Goal: Transaction & Acquisition: Purchase product/service

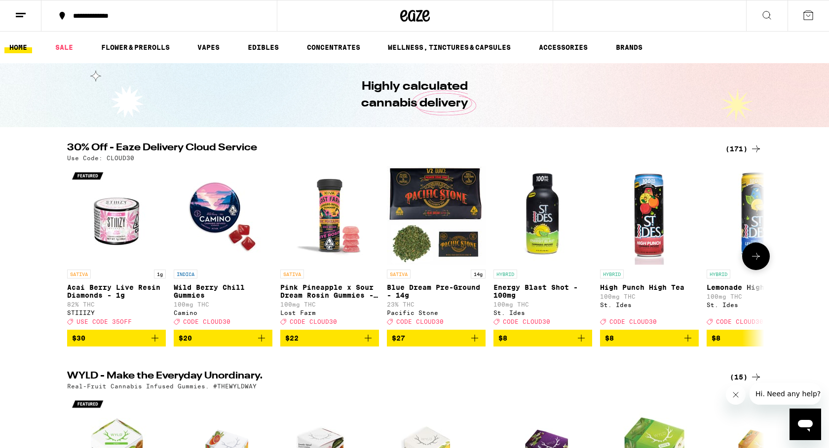
click at [755, 260] on icon at bounding box center [756, 257] width 12 height 12
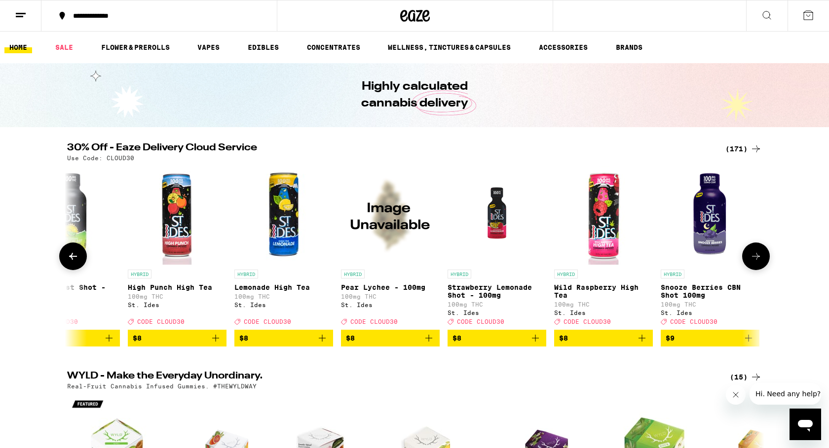
scroll to position [0, 587]
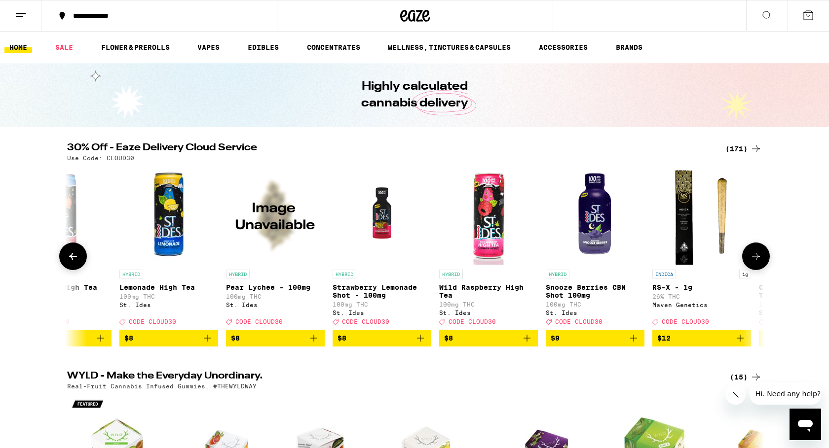
click at [755, 260] on icon at bounding box center [756, 257] width 12 height 12
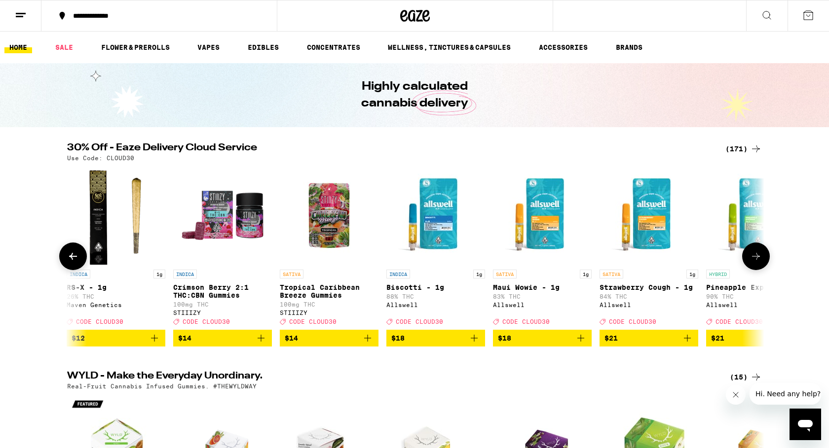
scroll to position [0, 1174]
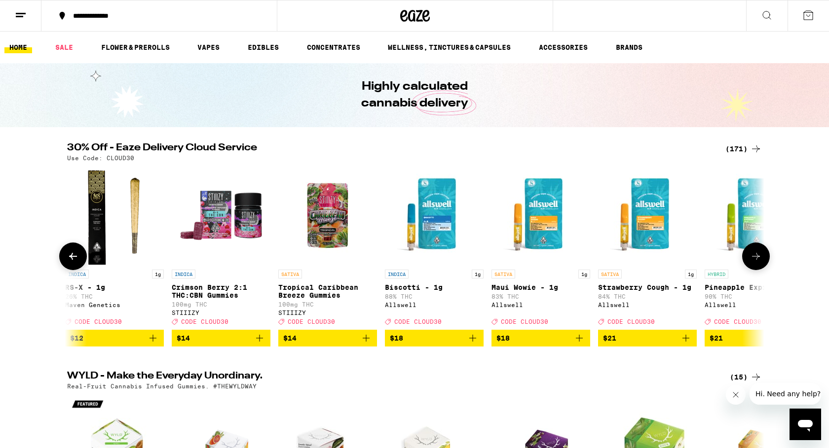
click at [755, 260] on icon at bounding box center [756, 257] width 12 height 12
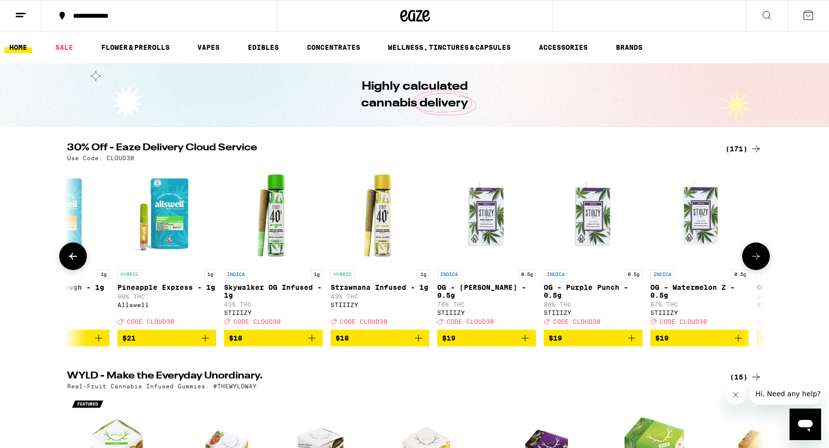
click at [755, 260] on icon at bounding box center [756, 257] width 12 height 12
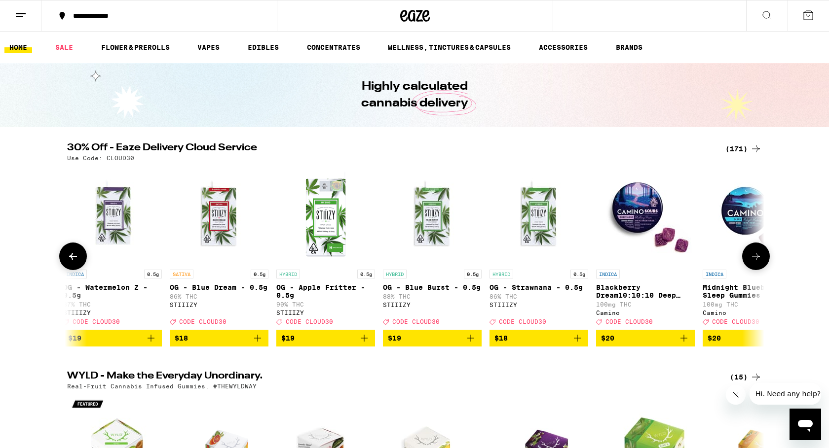
click at [755, 260] on icon at bounding box center [756, 257] width 12 height 12
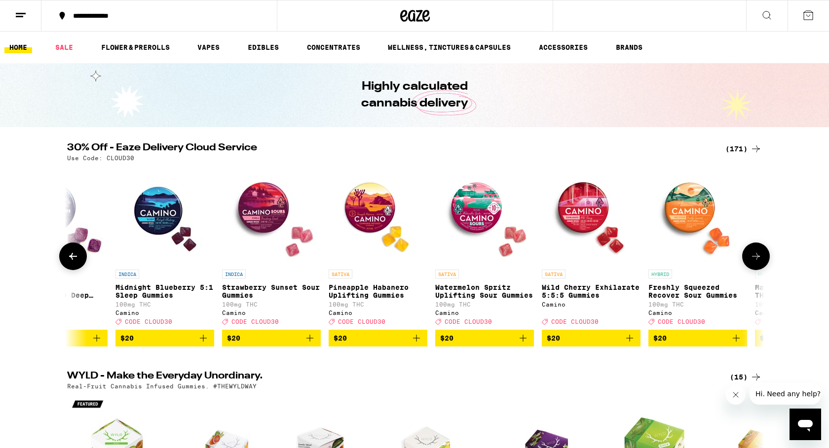
click at [755, 260] on icon at bounding box center [756, 257] width 12 height 12
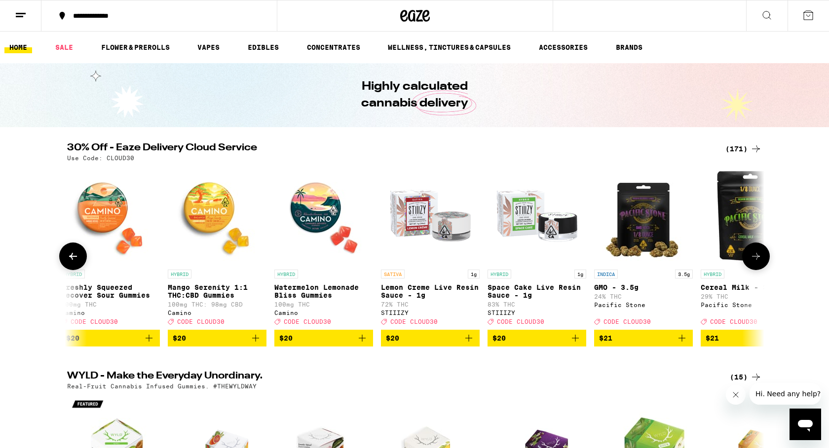
click at [755, 260] on icon at bounding box center [756, 257] width 12 height 12
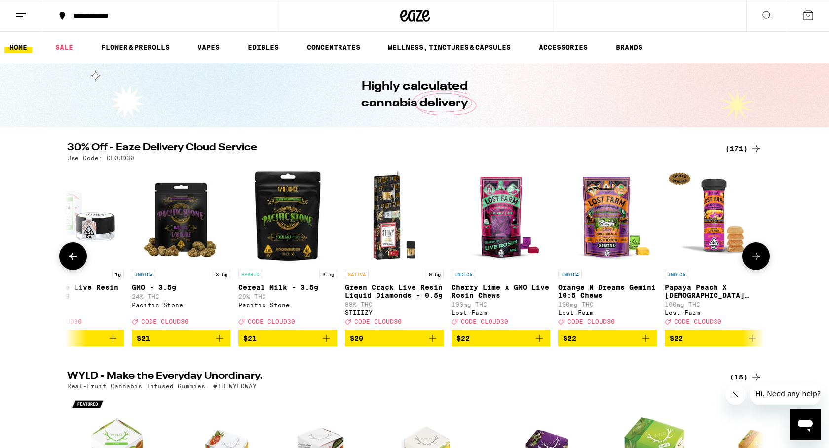
scroll to position [0, 4109]
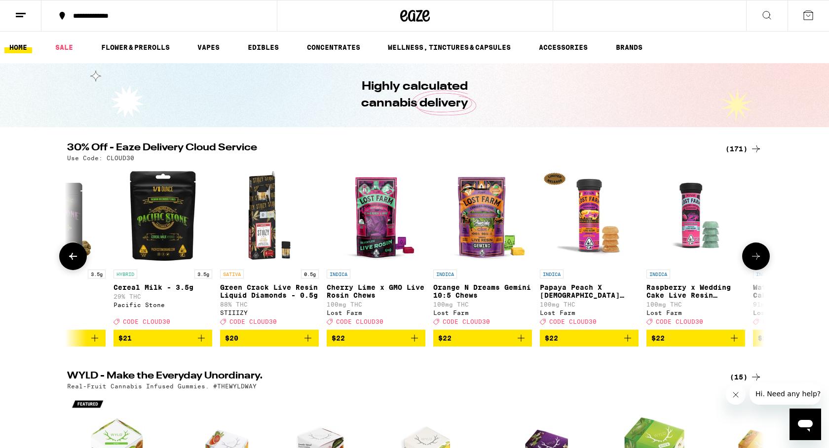
click at [755, 260] on icon at bounding box center [756, 257] width 12 height 12
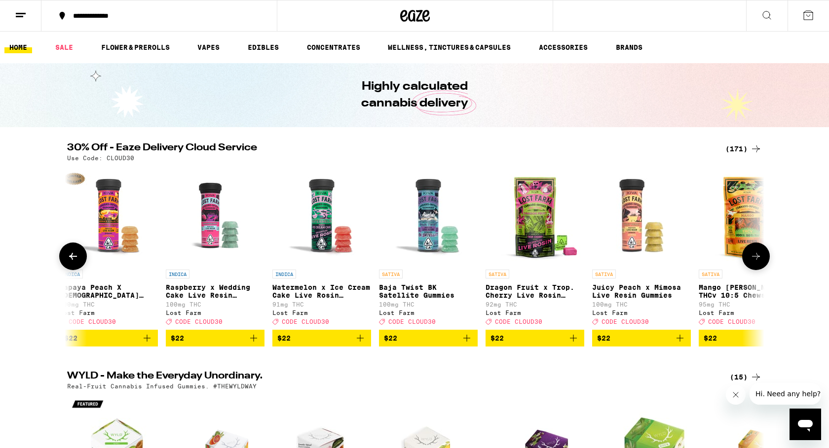
scroll to position [0, 4696]
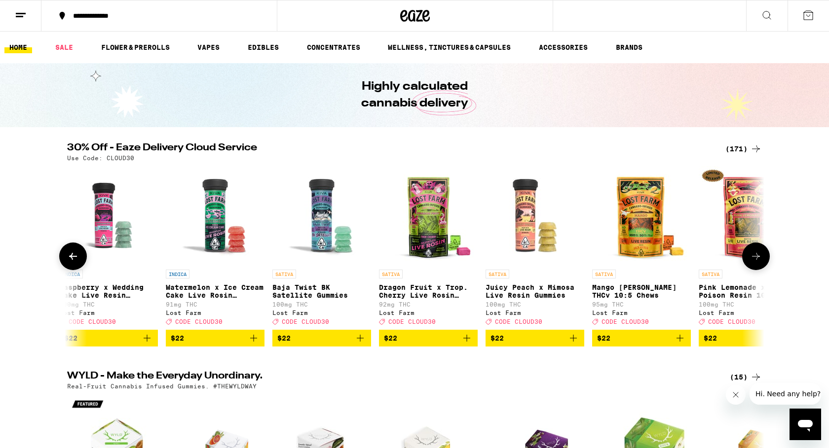
click at [755, 260] on icon at bounding box center [756, 257] width 12 height 12
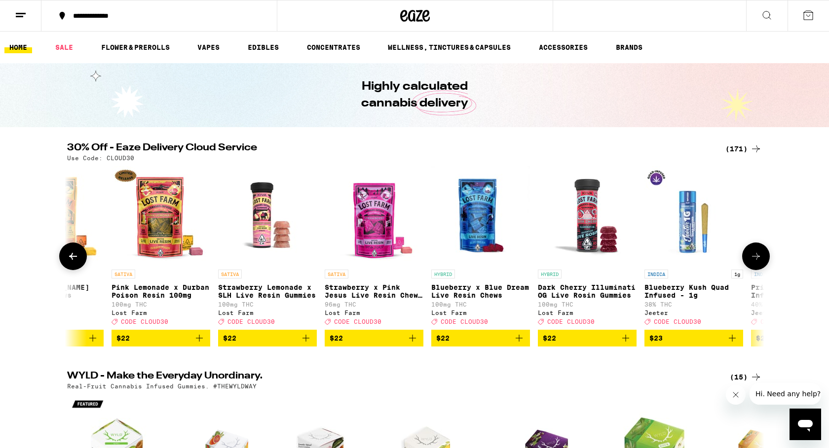
click at [755, 260] on icon at bounding box center [756, 257] width 12 height 12
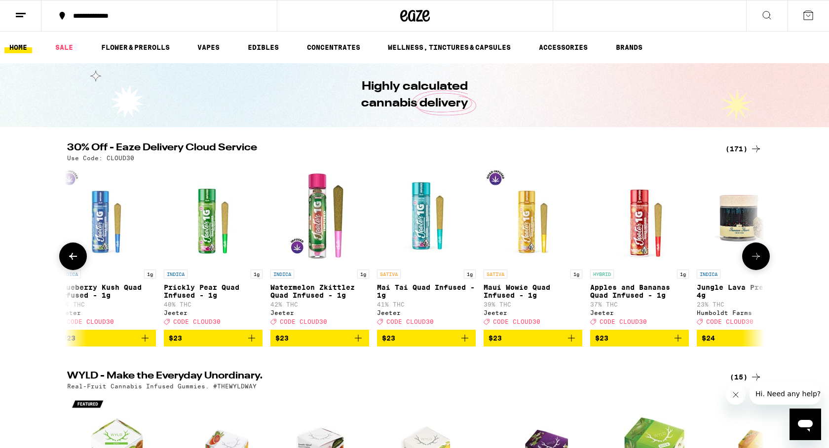
click at [755, 260] on icon at bounding box center [756, 257] width 12 height 12
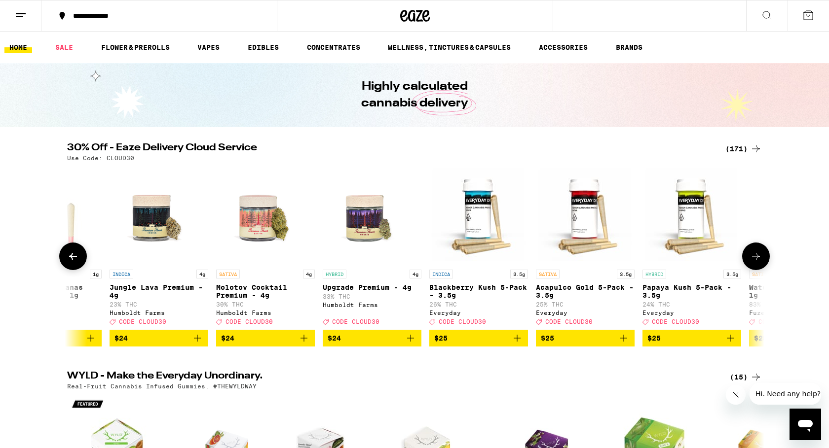
click at [755, 260] on icon at bounding box center [756, 257] width 12 height 12
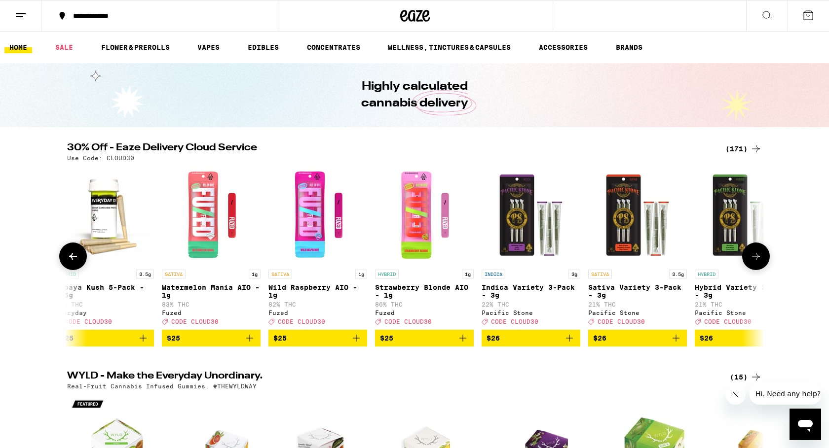
click at [755, 260] on icon at bounding box center [756, 257] width 12 height 12
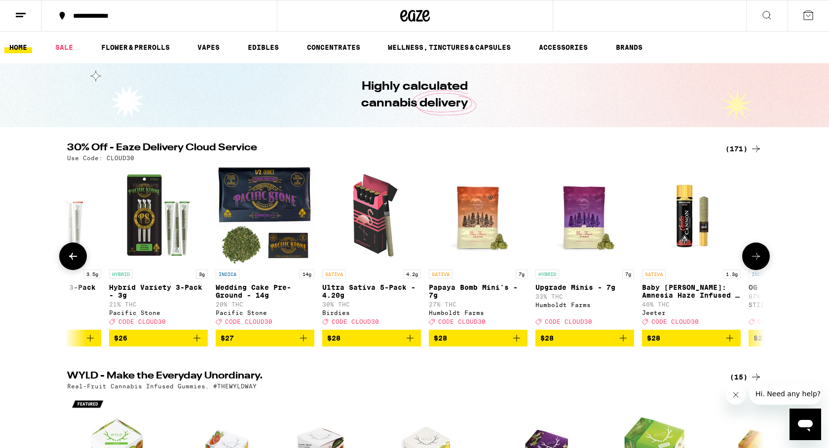
scroll to position [0, 7630]
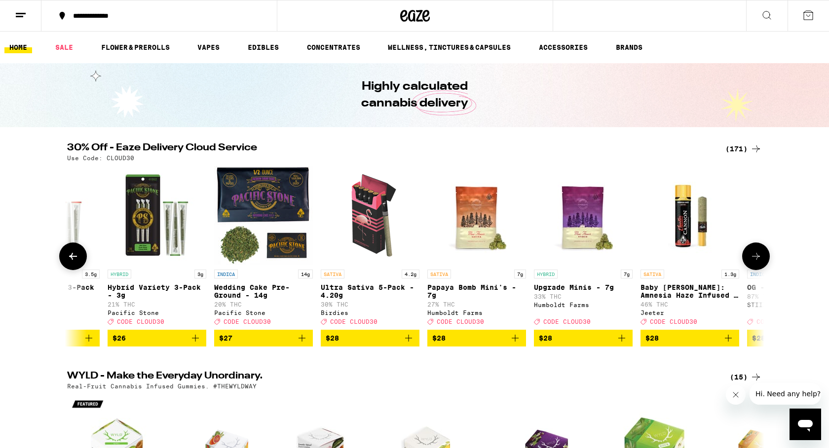
click at [755, 260] on icon at bounding box center [756, 257] width 12 height 12
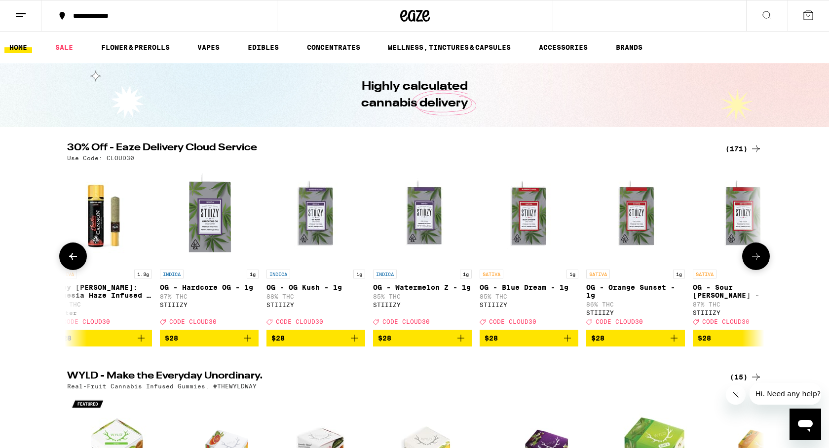
click at [755, 260] on icon at bounding box center [756, 257] width 12 height 12
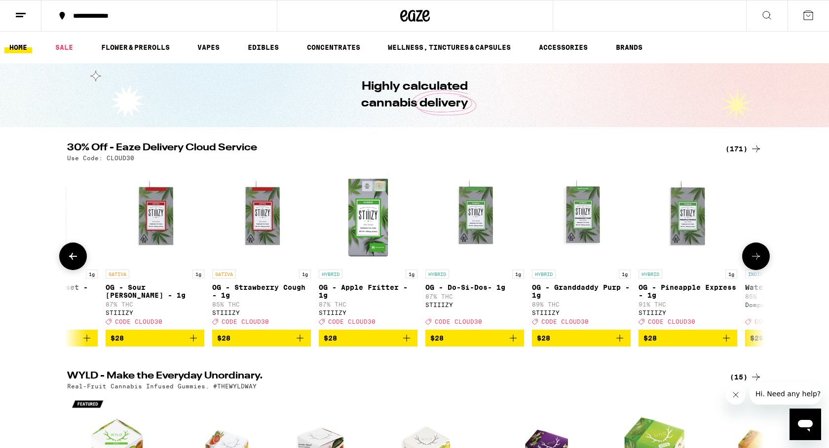
click at [755, 260] on icon at bounding box center [756, 257] width 12 height 12
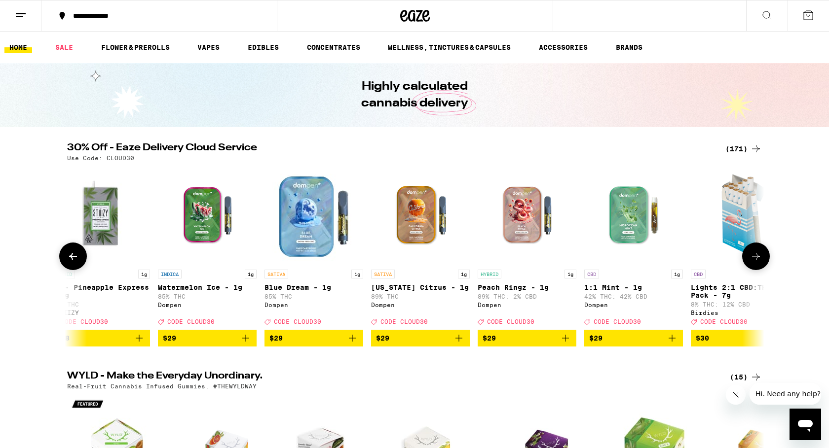
click at [755, 260] on icon at bounding box center [756, 257] width 12 height 12
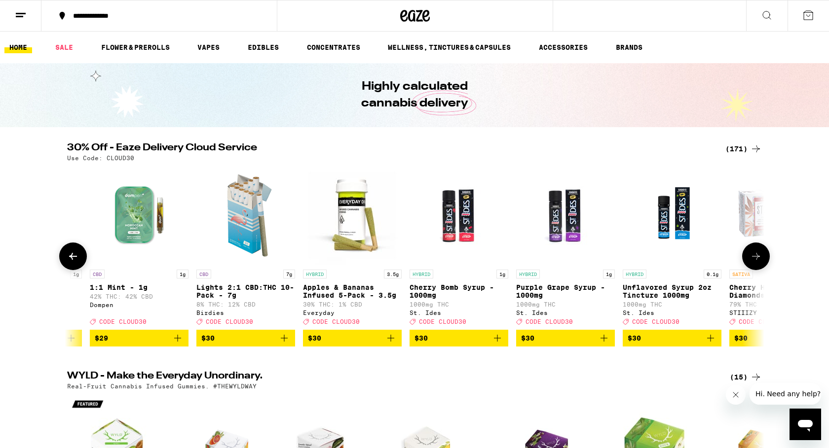
scroll to position [0, 9978]
